Goal: Task Accomplishment & Management: Use online tool/utility

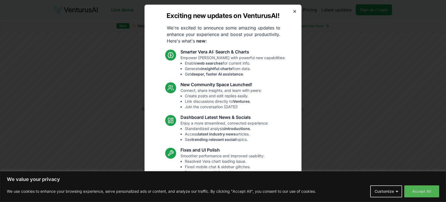
click at [294, 11] on icon "button" at bounding box center [294, 11] width 4 height 4
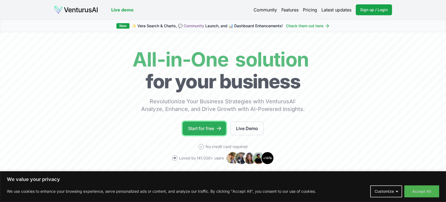
click at [205, 130] on link "Start for free" at bounding box center [204, 129] width 43 height 14
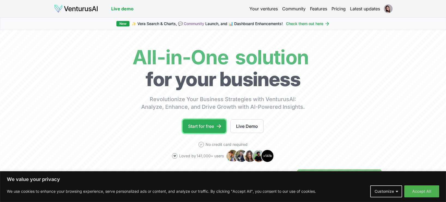
click at [215, 128] on link "Start for free" at bounding box center [204, 126] width 43 height 14
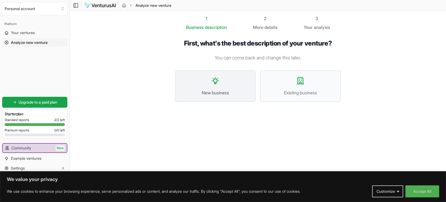
click at [219, 96] on span "New business" at bounding box center [215, 92] width 69 height 7
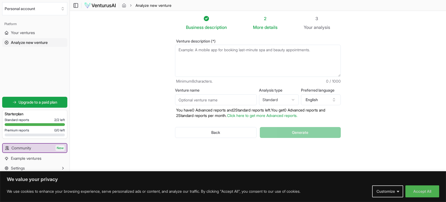
click at [232, 54] on textarea "Venture description (*)" at bounding box center [258, 61] width 166 height 32
paste textarea "A foldable suitcase designed to save space and simplify travel, giving modern t…"
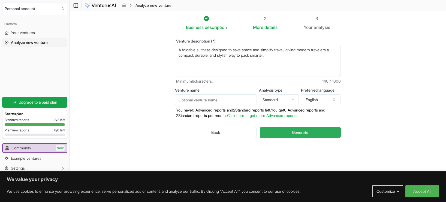
type textarea "A foldable suitcase designed to save space and simplify travel, giving modern t…"
click at [286, 136] on button "Generate" at bounding box center [300, 132] width 81 height 11
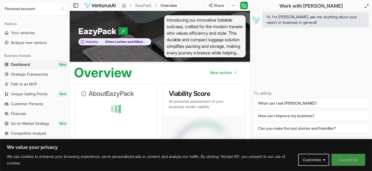
click at [350, 159] on button "Accept All" at bounding box center [349, 159] width 34 height 12
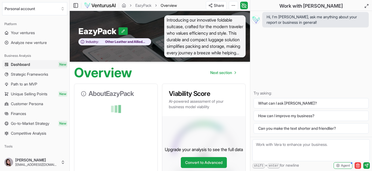
scroll to position [58, 0]
